Goal: Information Seeking & Learning: Learn about a topic

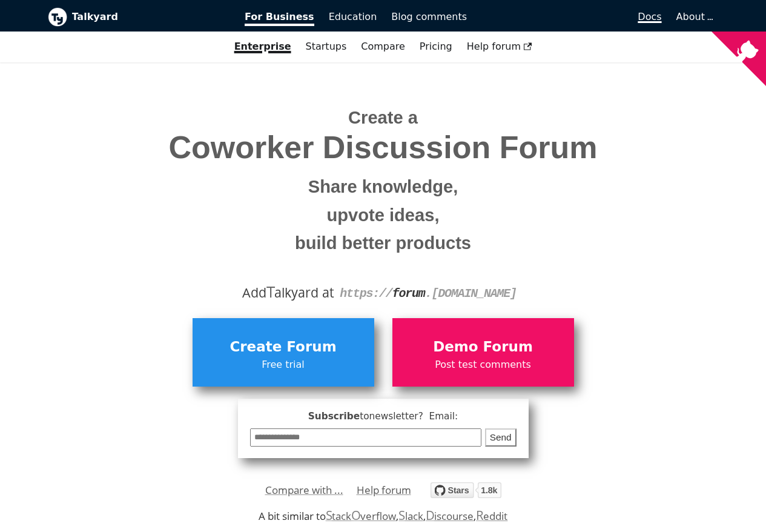
click at [654, 18] on span "Docs" at bounding box center [650, 17] width 24 height 12
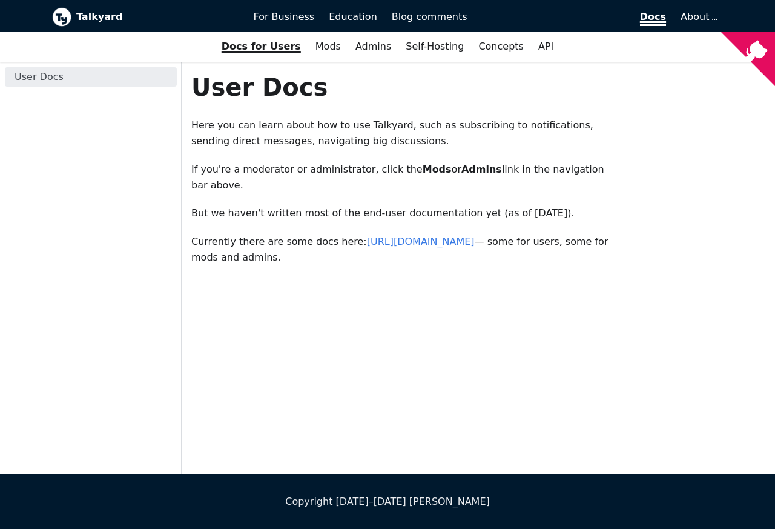
click at [657, 18] on span "Docs" at bounding box center [653, 18] width 26 height 15
